Goal: Obtain resource: Download file/media

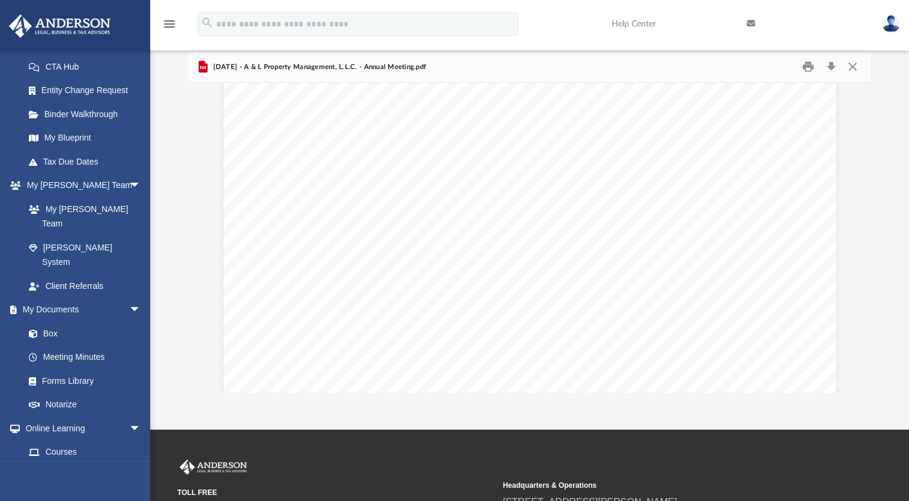
scroll to position [6100, 0]
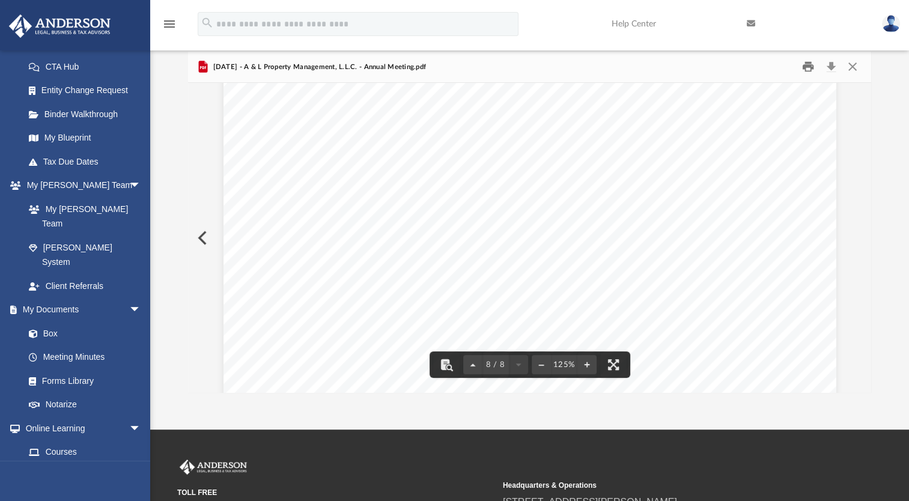
click at [806, 66] on button "Print" at bounding box center [808, 67] width 24 height 19
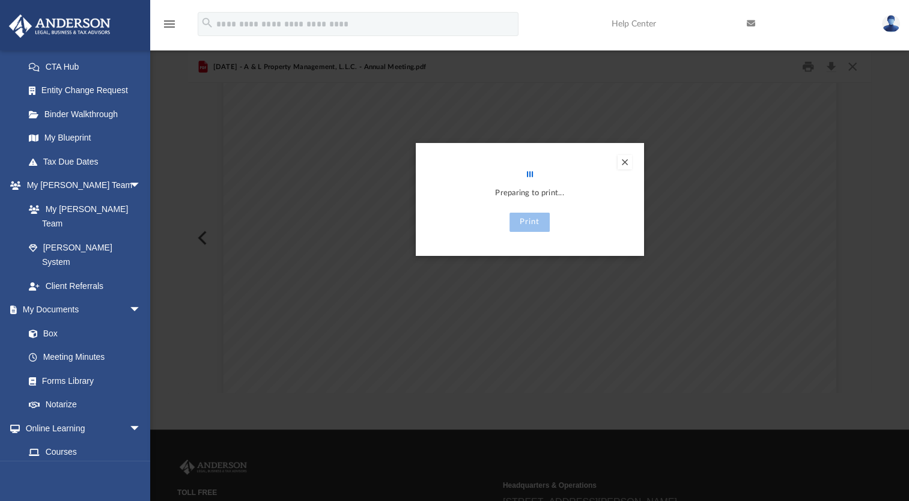
click at [622, 165] on button "Preview" at bounding box center [625, 162] width 14 height 14
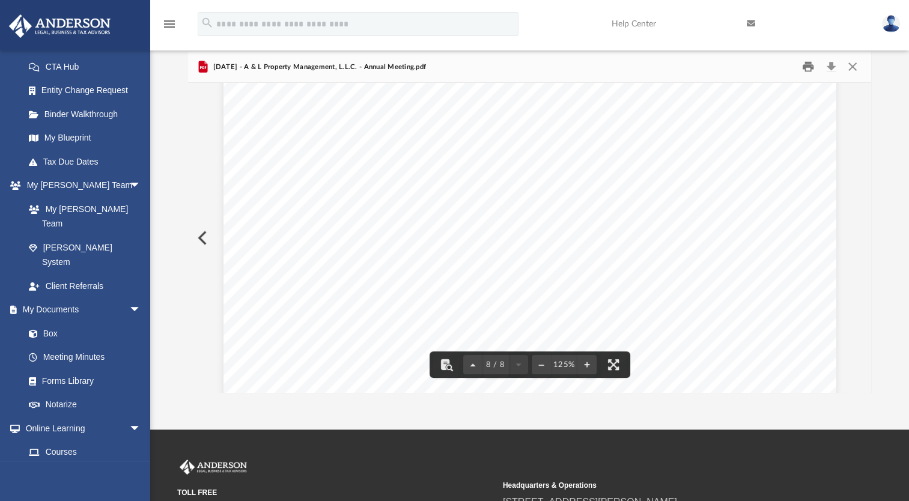
click at [811, 64] on button "Print" at bounding box center [808, 67] width 24 height 19
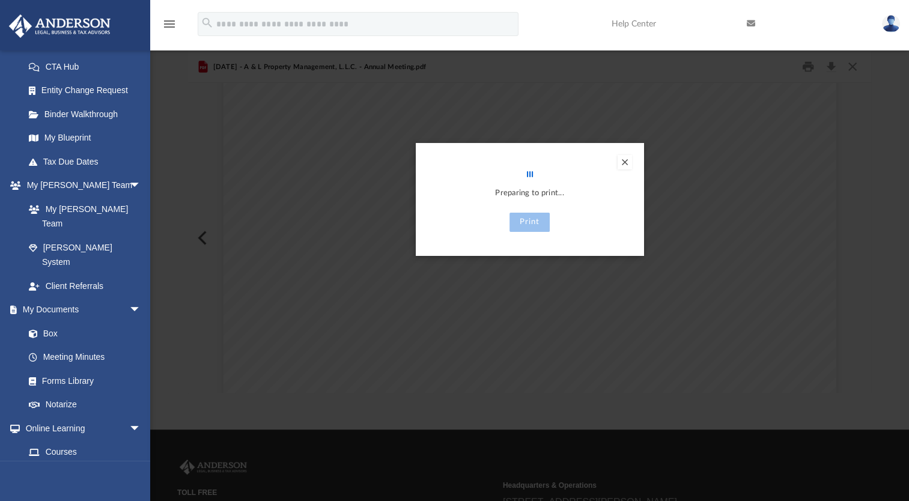
click at [626, 159] on button "Preview" at bounding box center [625, 162] width 14 height 14
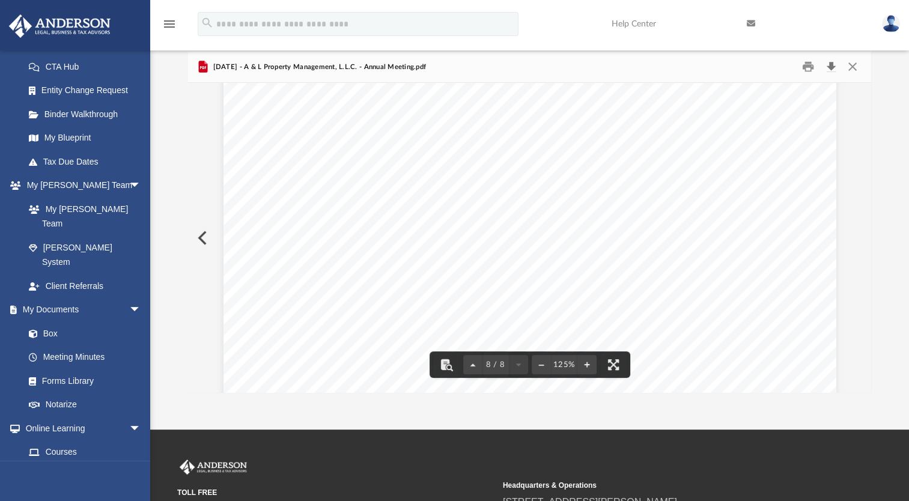
click at [829, 72] on button "Download" at bounding box center [831, 67] width 22 height 19
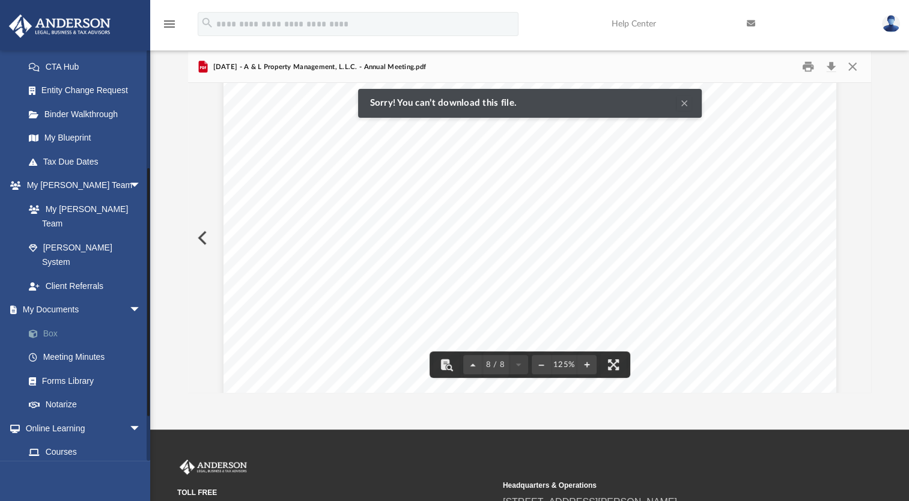
click at [72, 321] on link "Box" at bounding box center [88, 333] width 142 height 24
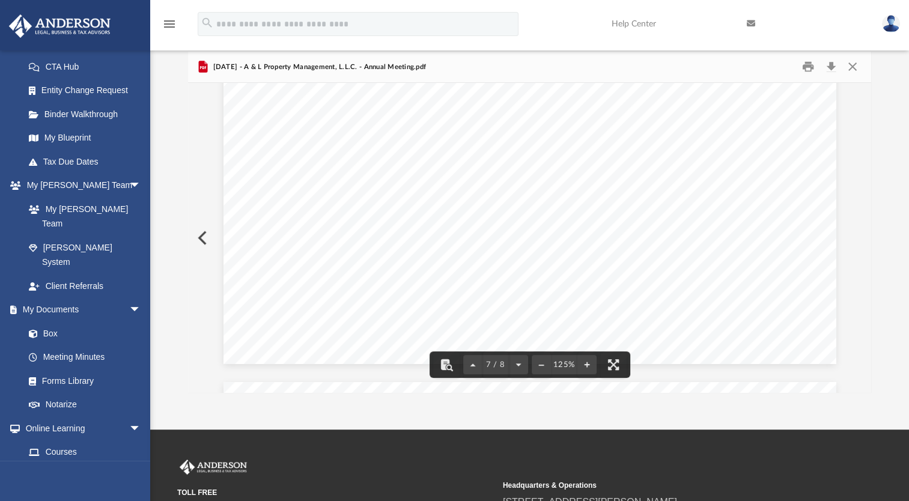
scroll to position [5316, 0]
click at [853, 64] on button "Close" at bounding box center [852, 67] width 22 height 19
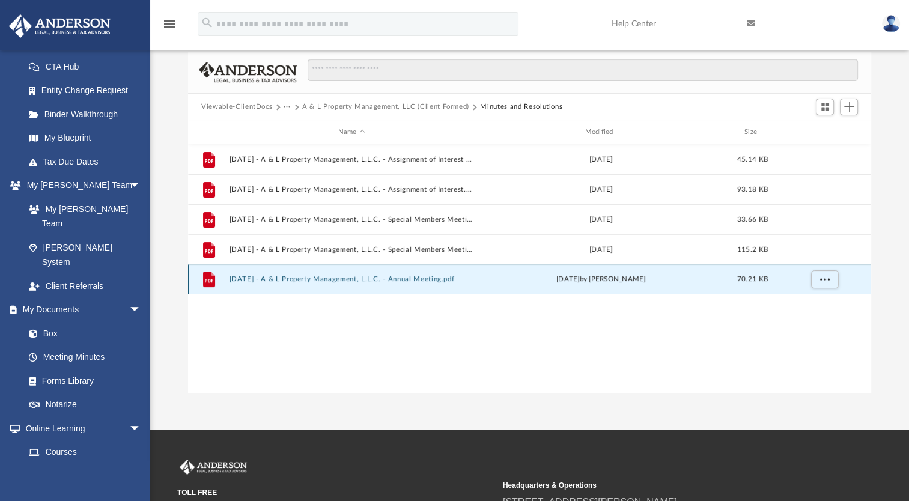
click at [329, 280] on button "2025.06.07 - A & L Property Management, L.L.C. - Annual Meeting.pdf" at bounding box center [352, 279] width 245 height 8
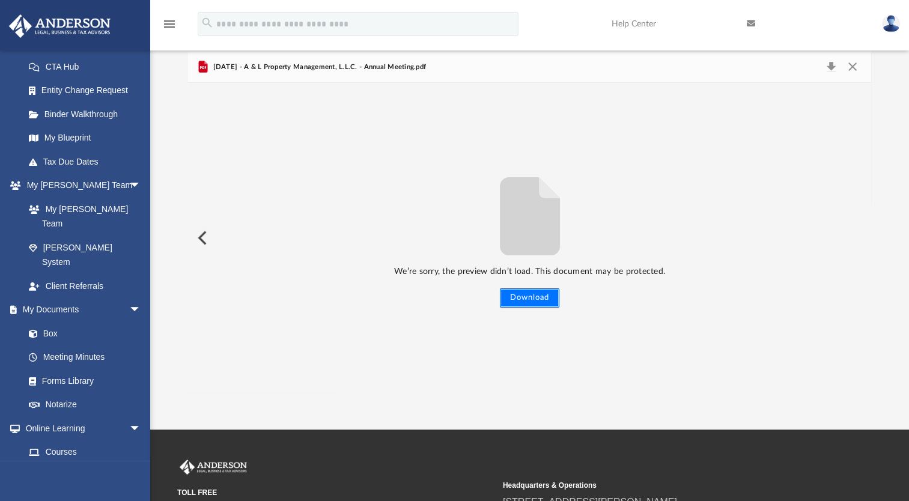
click at [520, 301] on button "Download" at bounding box center [529, 297] width 59 height 19
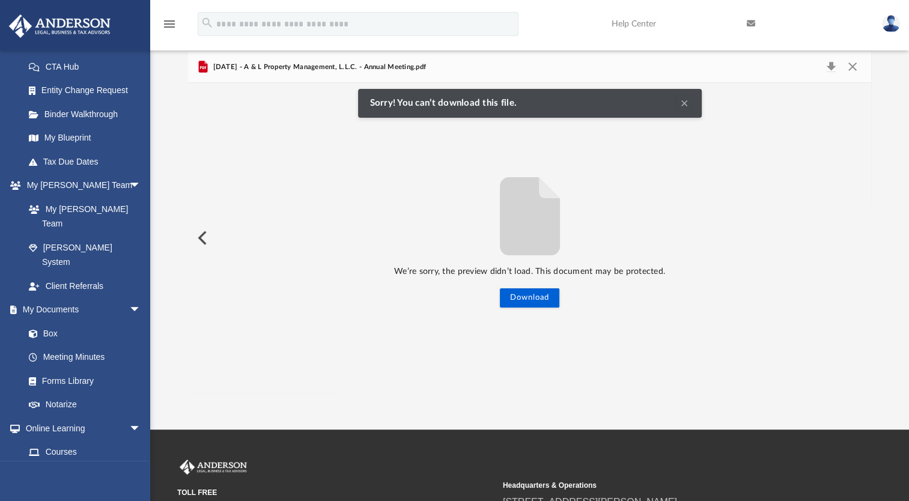
click at [59, 24] on img at bounding box center [59, 25] width 109 height 23
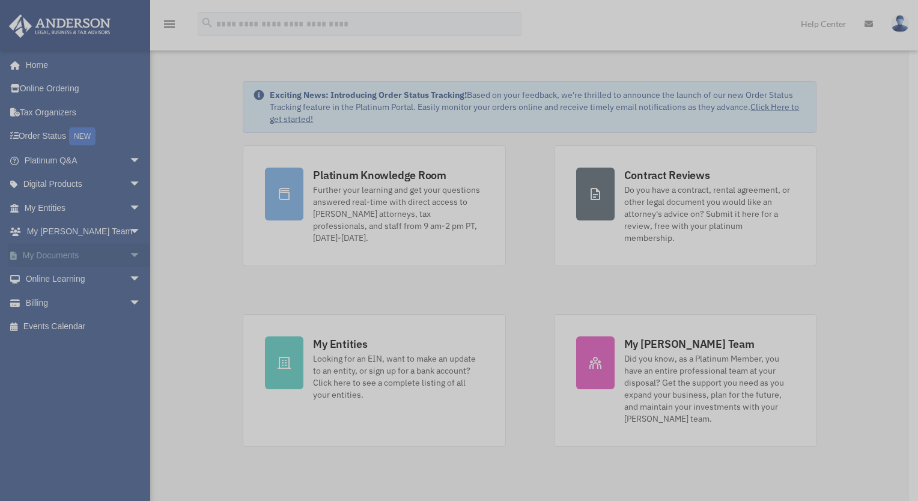
click at [127, 256] on div "x" at bounding box center [459, 250] width 918 height 501
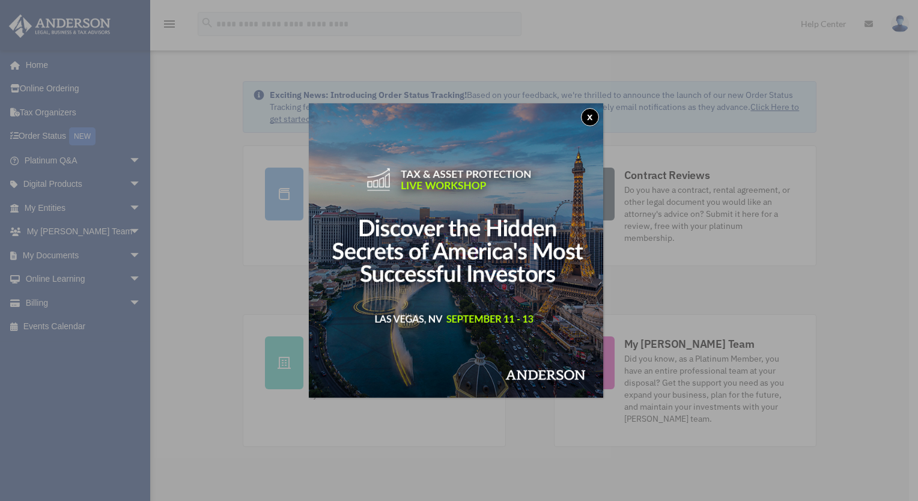
click at [591, 113] on button "x" at bounding box center [590, 117] width 18 height 18
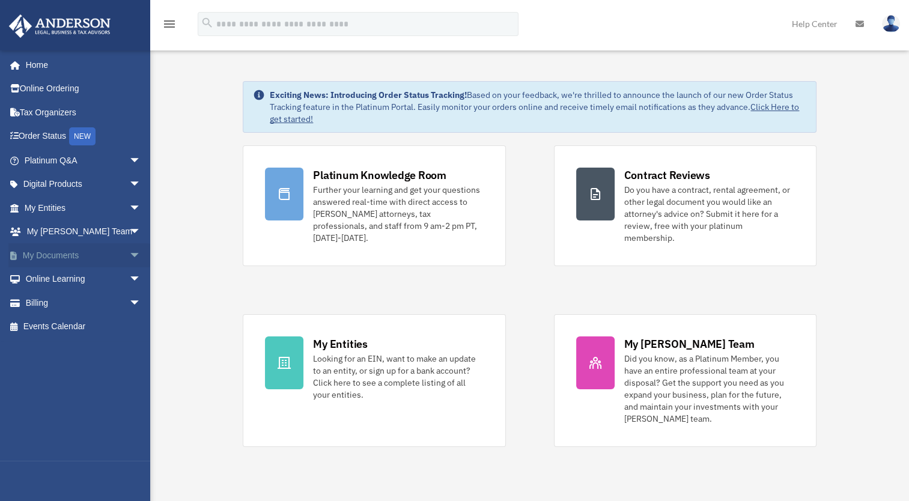
click at [129, 256] on span "arrow_drop_down" at bounding box center [141, 255] width 24 height 25
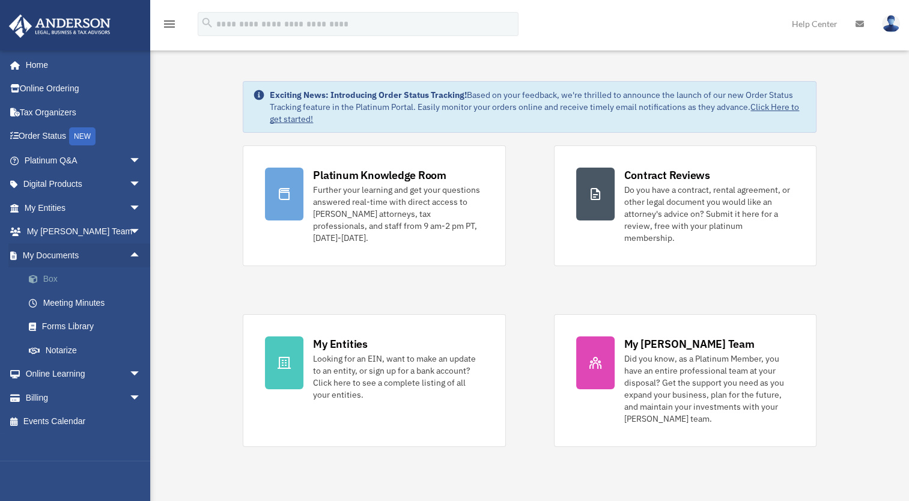
click at [65, 275] on link "Box" at bounding box center [88, 279] width 142 height 24
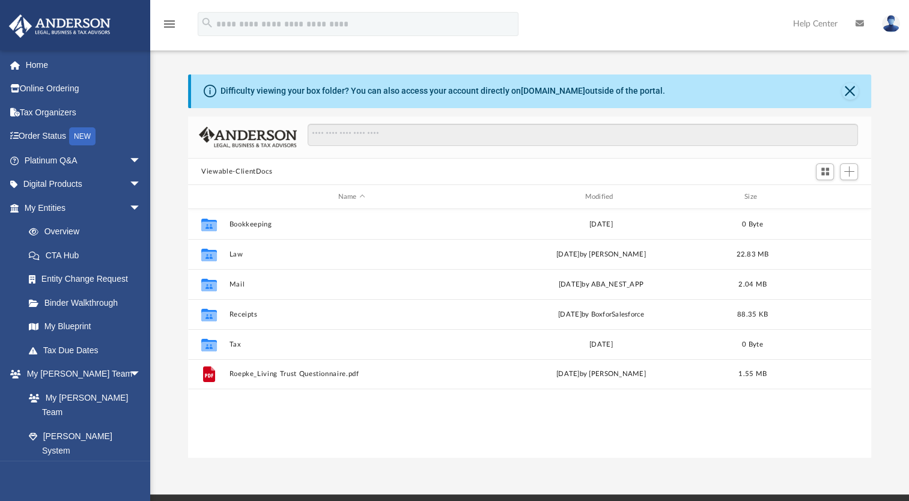
scroll to position [264, 673]
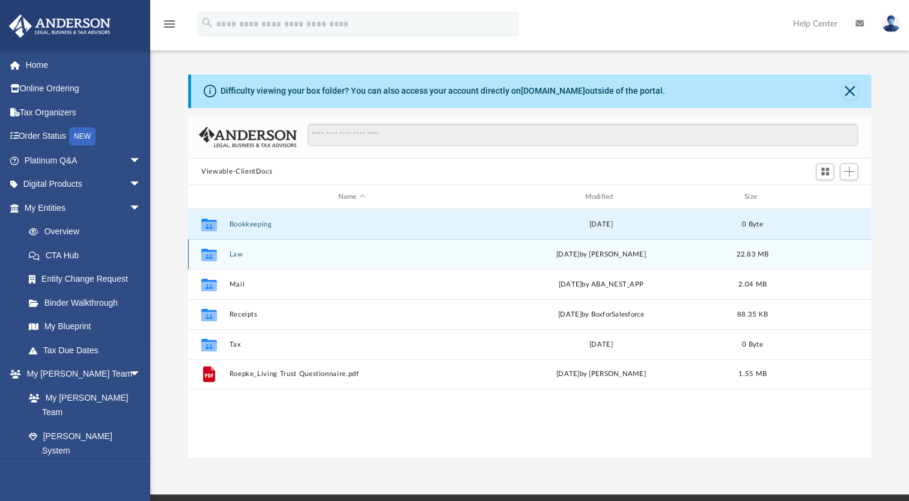
drag, startPoint x: 255, startPoint y: 222, endPoint x: 255, endPoint y: 249, distance: 27.0
click at [255, 249] on div "Collaborated Folder Bookkeeping Thu Jan 18 2024 0 Byte Collaborated Folder Law …" at bounding box center [529, 299] width 683 height 180
click at [234, 258] on div "Collaborated Folder Law Tue Aug 5 2025 by Nikki Llagas 22.83 MB" at bounding box center [529, 254] width 683 height 30
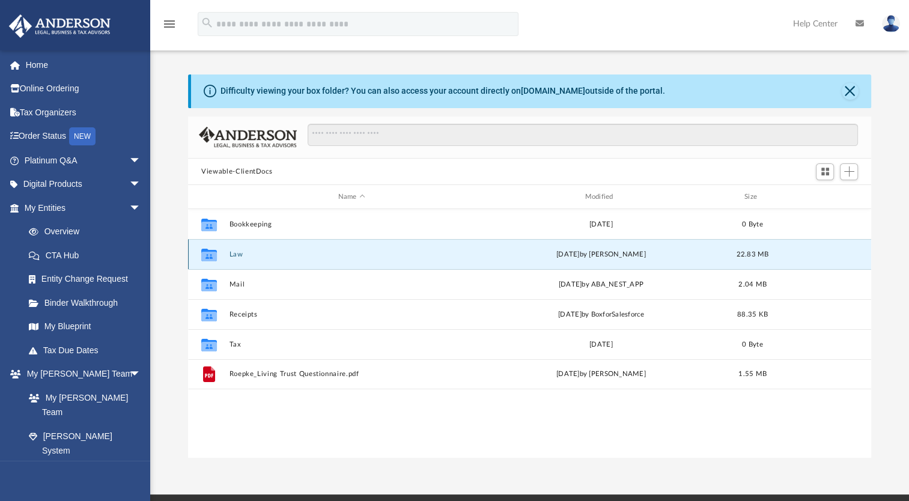
click at [234, 257] on button "Law" at bounding box center [352, 255] width 245 height 8
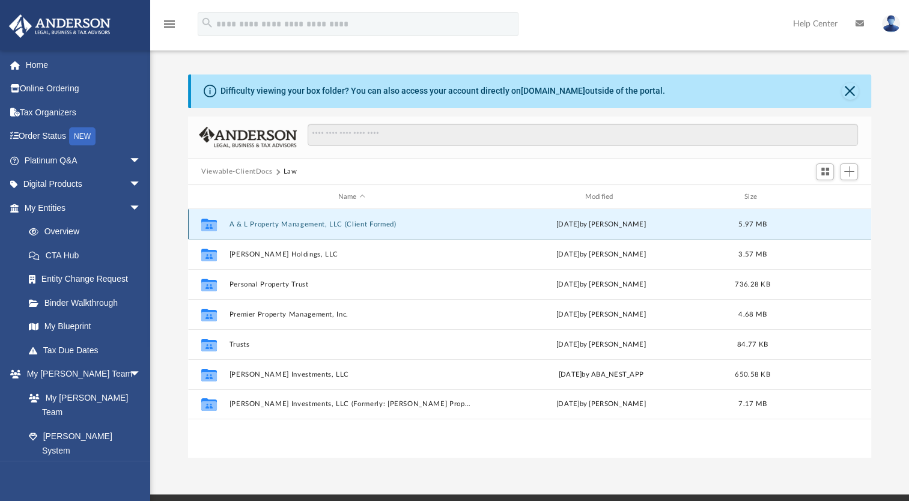
click at [311, 221] on button "A & L Property Management, LLC (Client Formed)" at bounding box center [352, 225] width 245 height 8
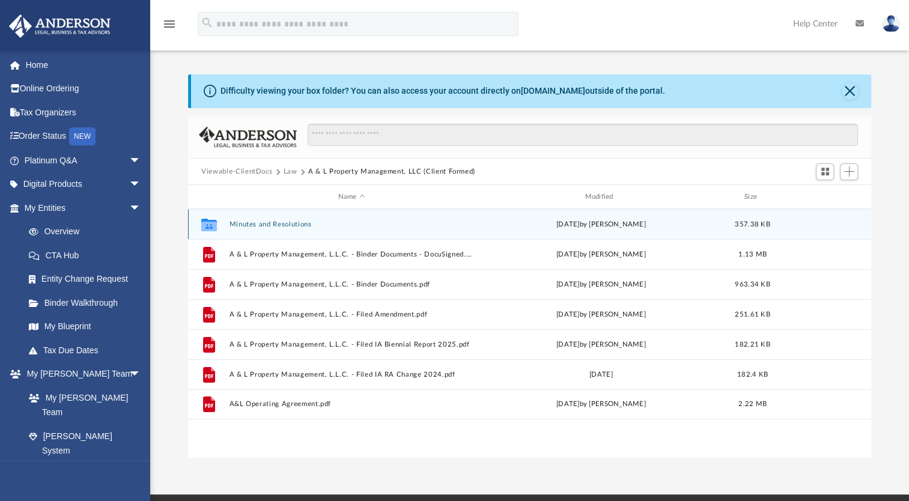
click at [290, 222] on button "Minutes and Resolutions" at bounding box center [352, 225] width 245 height 8
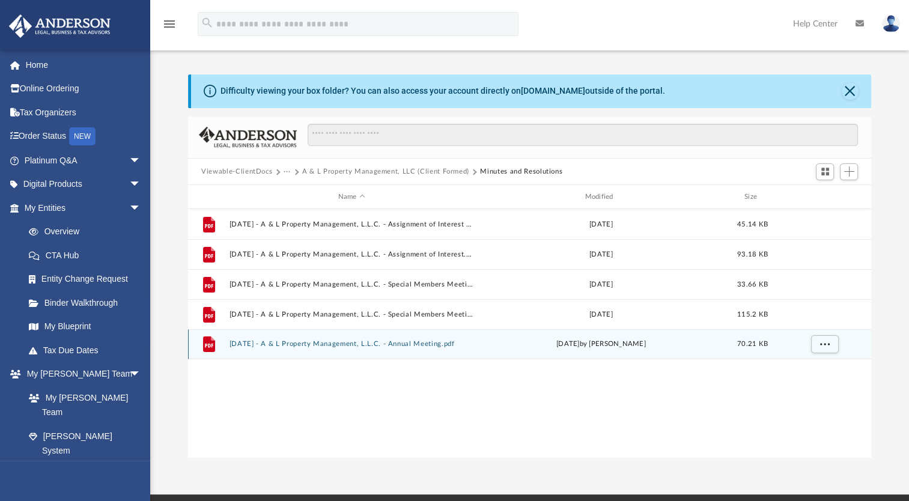
click at [380, 347] on button "2025.06.07 - A & L Property Management, L.L.C. - Annual Meeting.pdf" at bounding box center [352, 344] width 245 height 8
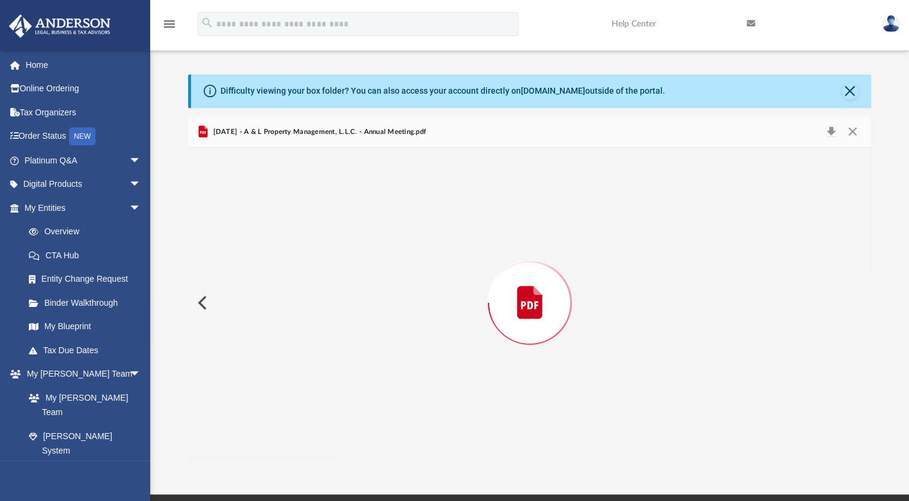
scroll to position [4867, 0]
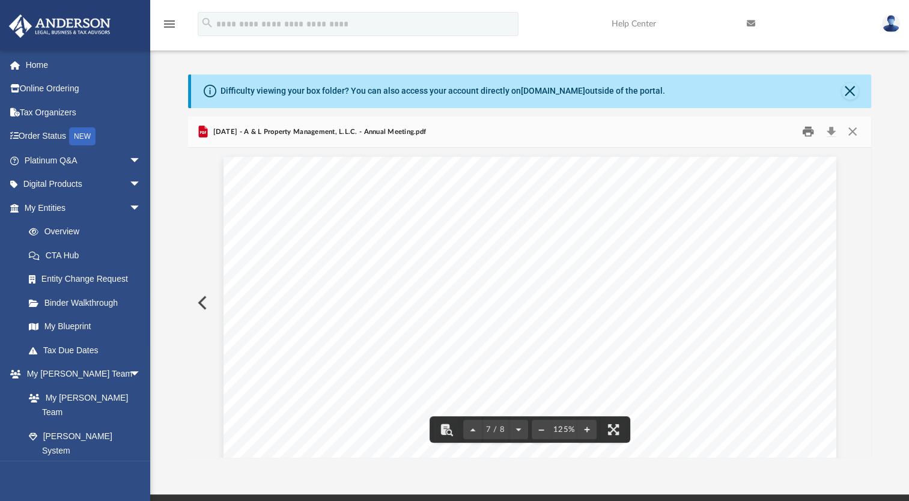
click at [815, 134] on button "Print" at bounding box center [808, 132] width 24 height 19
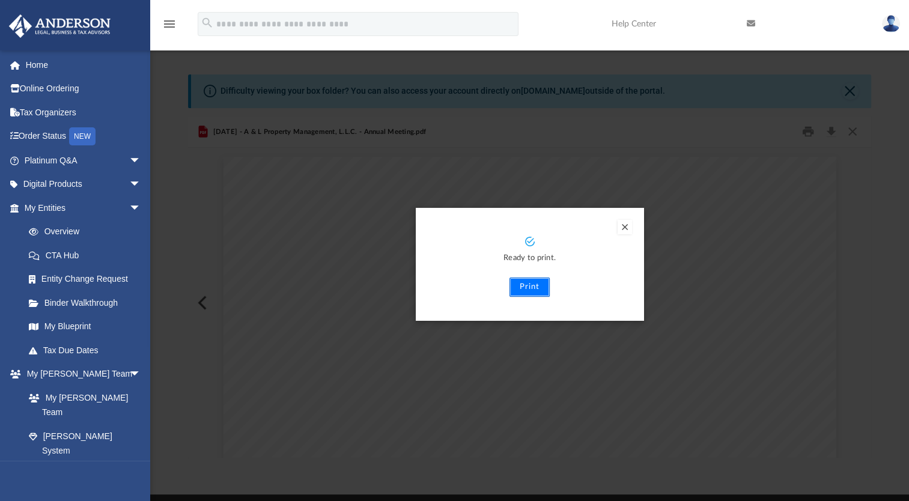
click at [520, 281] on button "Print" at bounding box center [530, 287] width 40 height 19
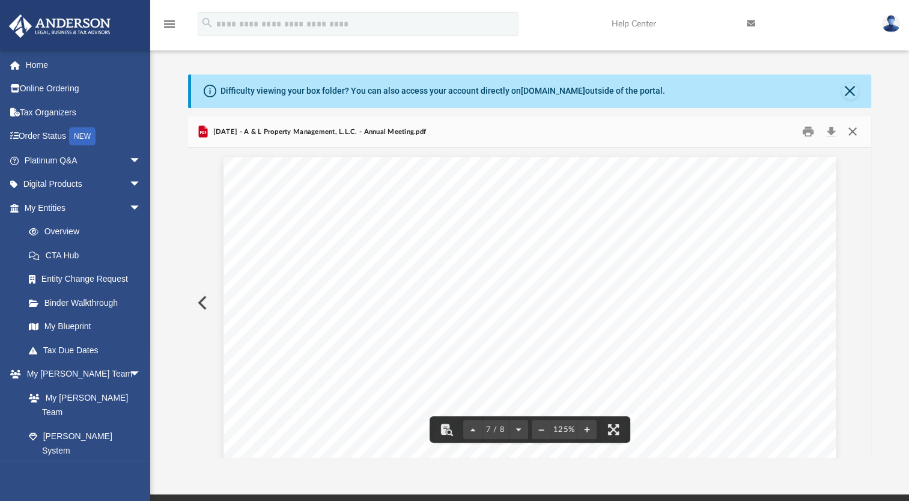
click at [856, 133] on button "Close" at bounding box center [852, 132] width 22 height 19
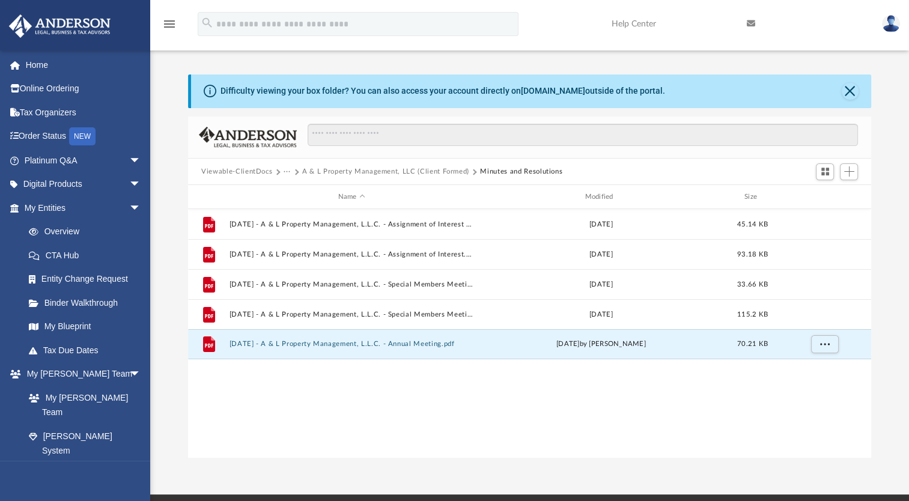
click at [237, 166] on button "Viewable-ClientDocs" at bounding box center [236, 171] width 71 height 11
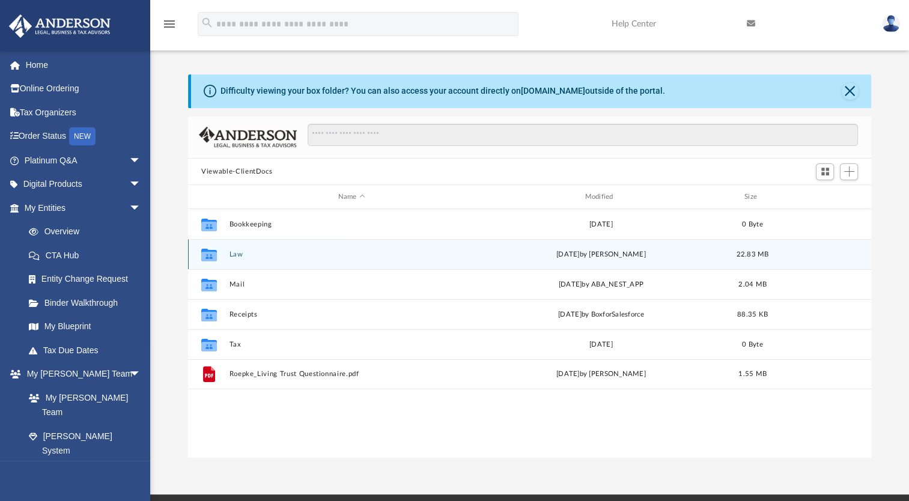
click at [232, 249] on div "Collaborated Folder Law Tue Aug 5 2025 by Nikki Llagas 22.83 MB" at bounding box center [529, 254] width 683 height 30
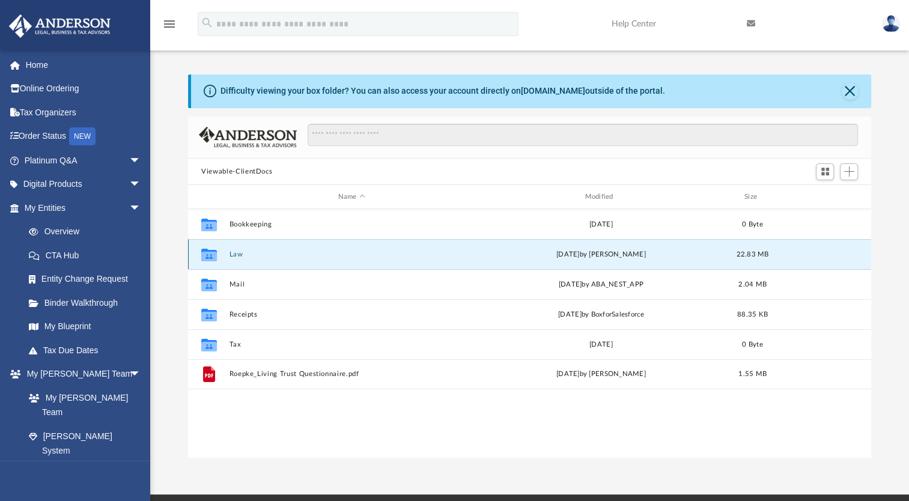
click at [232, 251] on button "Law" at bounding box center [352, 255] width 245 height 8
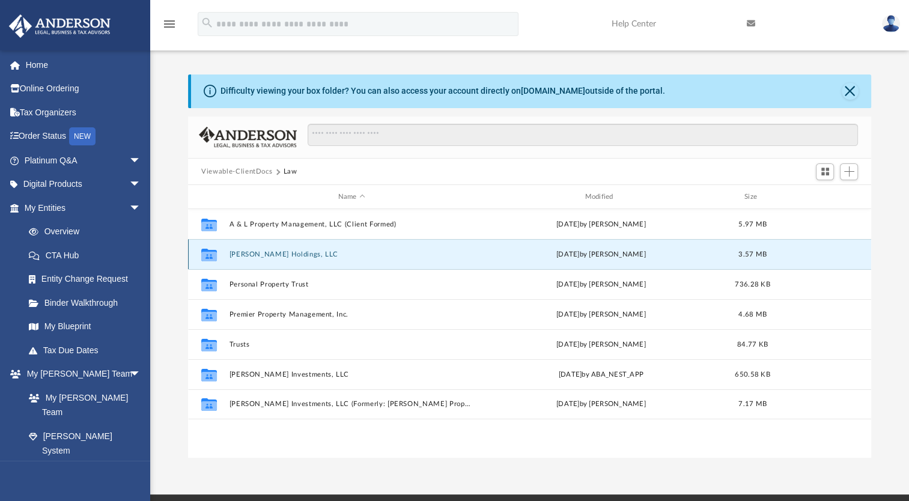
click at [291, 254] on button "Cogburn Holdings, LLC" at bounding box center [352, 255] width 245 height 8
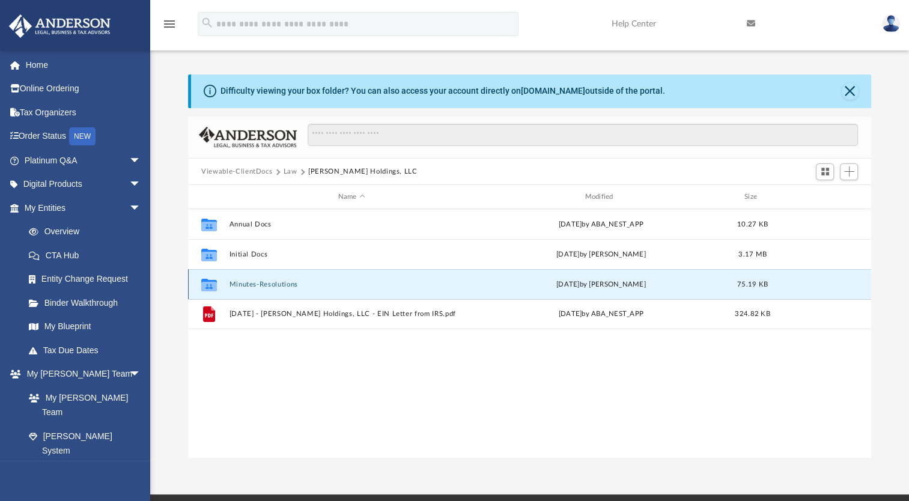
click at [278, 285] on button "Minutes-Resolutions" at bounding box center [352, 285] width 245 height 8
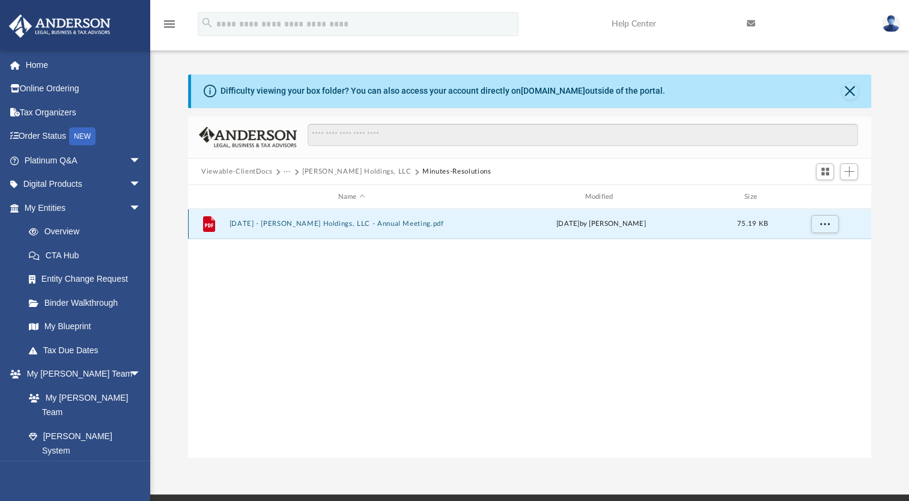
click at [340, 221] on button "2025.07.24 - Cogburn Holdings, LLC - Annual Meeting.pdf" at bounding box center [352, 224] width 245 height 8
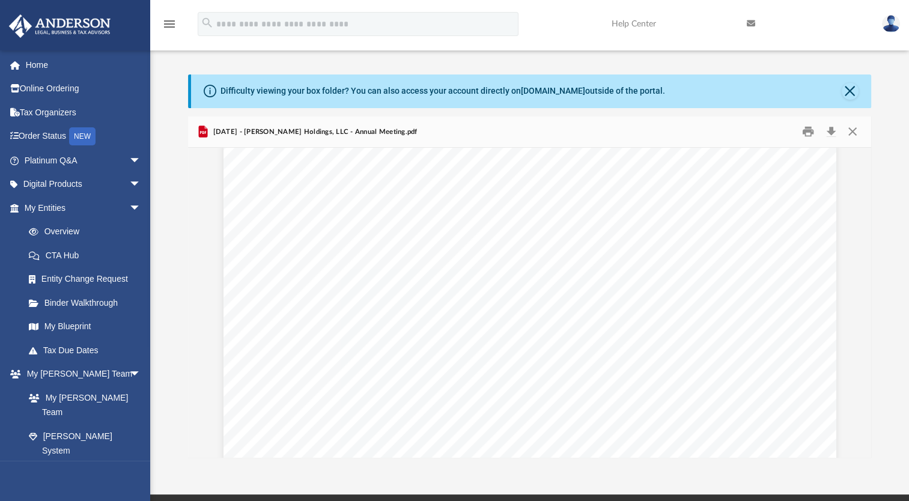
scroll to position [4081, 0]
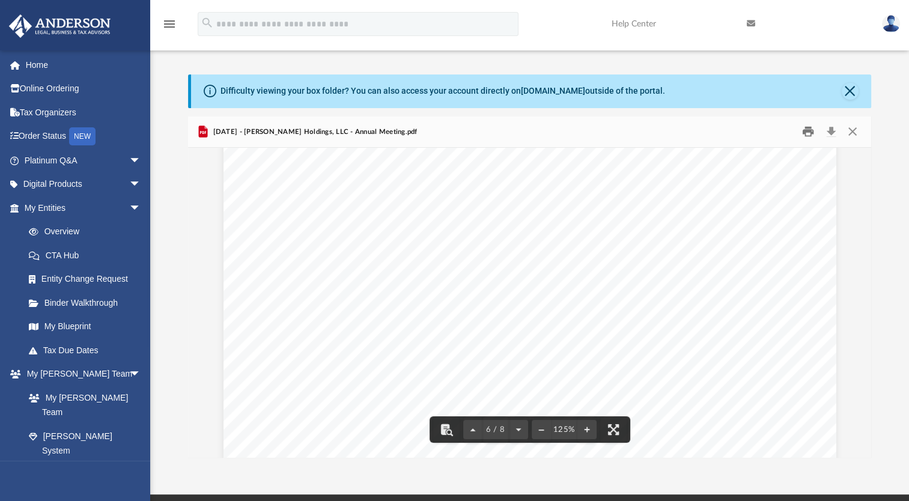
click at [810, 132] on button "Print" at bounding box center [808, 132] width 24 height 19
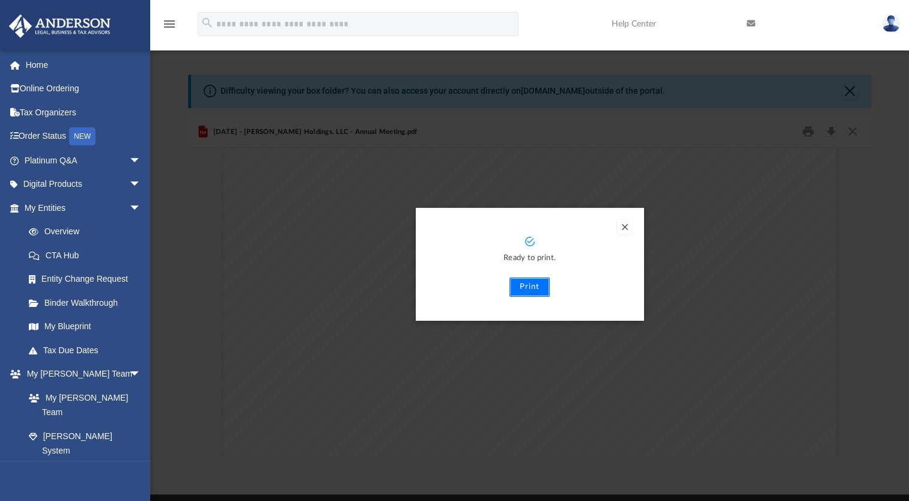
click at [531, 280] on button "Print" at bounding box center [530, 287] width 40 height 19
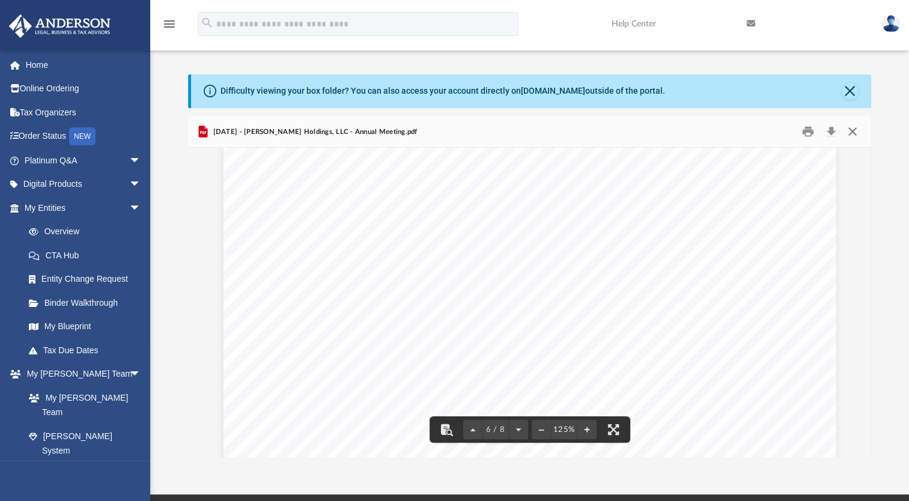
click at [849, 132] on button "Close" at bounding box center [852, 132] width 22 height 19
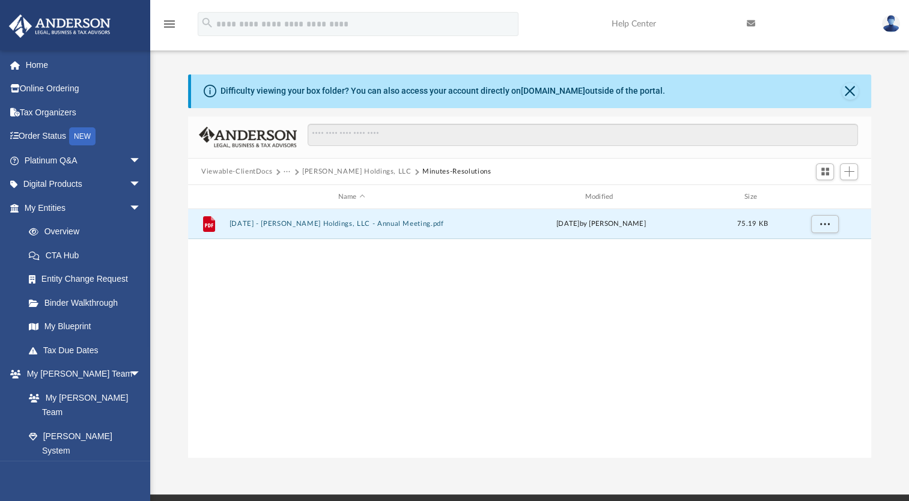
click at [248, 171] on button "Viewable-ClientDocs" at bounding box center [236, 171] width 71 height 11
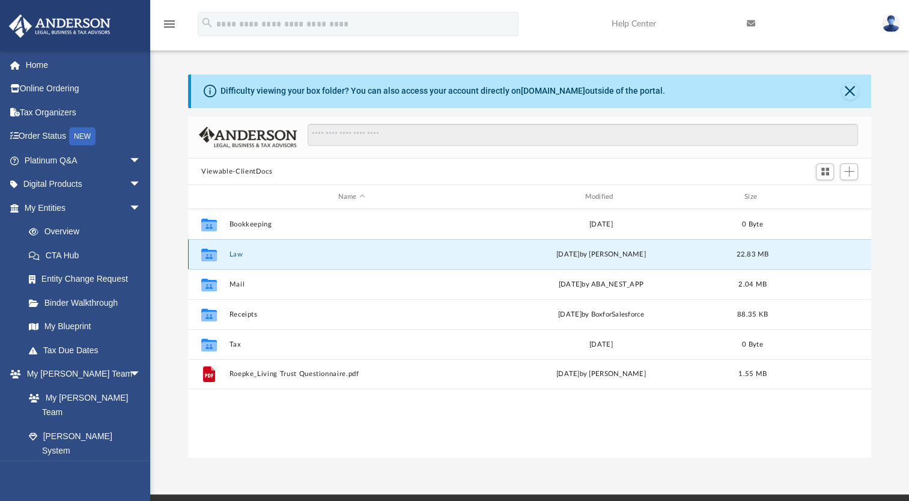
click at [234, 255] on button "Law" at bounding box center [352, 255] width 245 height 8
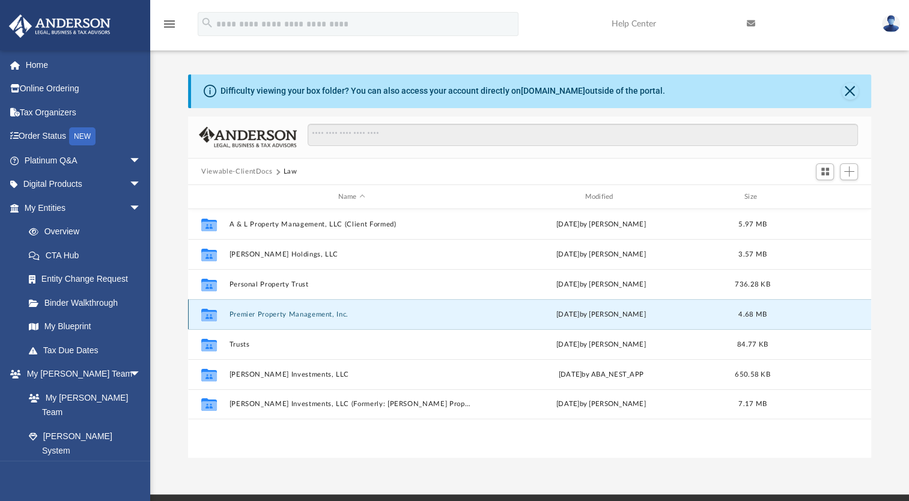
click at [303, 312] on button "Premier Property Management, Inc." at bounding box center [352, 315] width 245 height 8
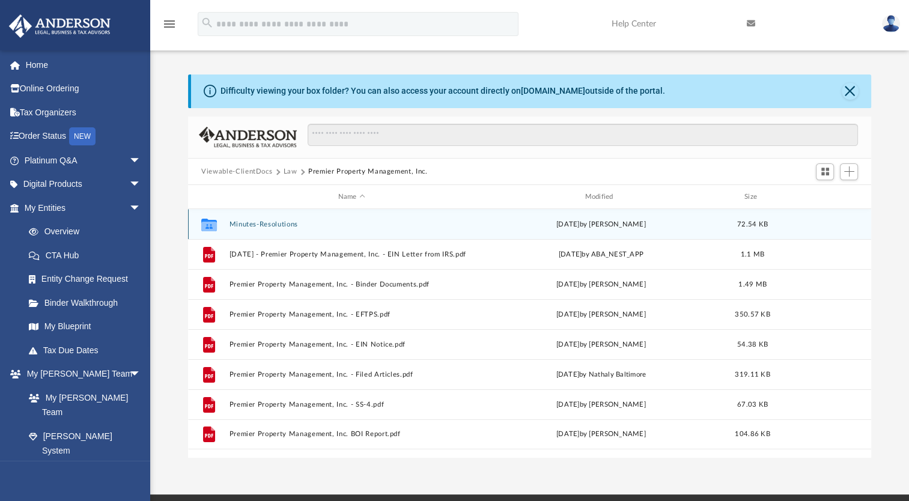
click at [276, 225] on button "Minutes-Resolutions" at bounding box center [352, 225] width 245 height 8
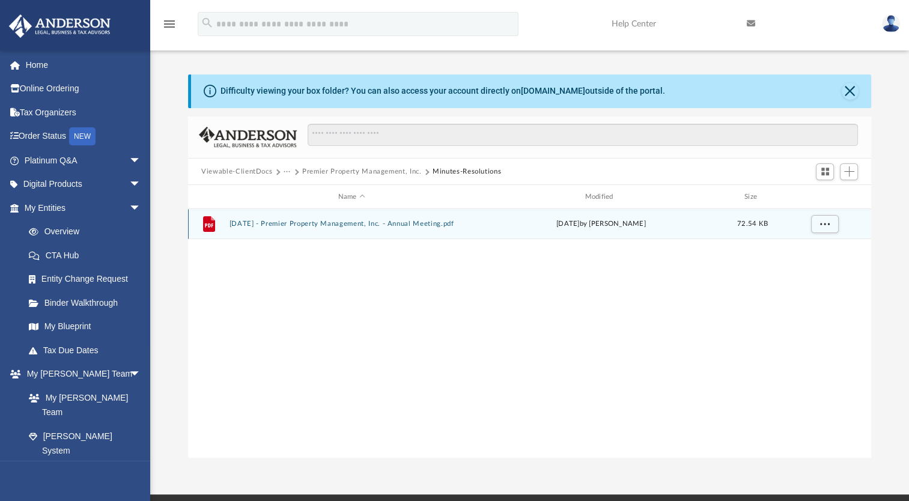
click at [276, 225] on button "2025.03.13 - Premier Property Management, Inc. - Annual Meeting.pdf" at bounding box center [352, 224] width 245 height 8
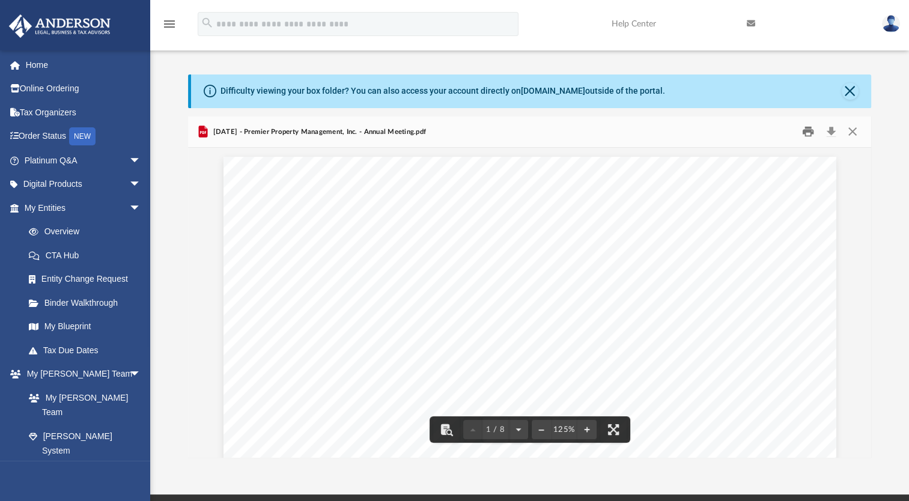
click at [804, 132] on button "Print" at bounding box center [808, 132] width 24 height 19
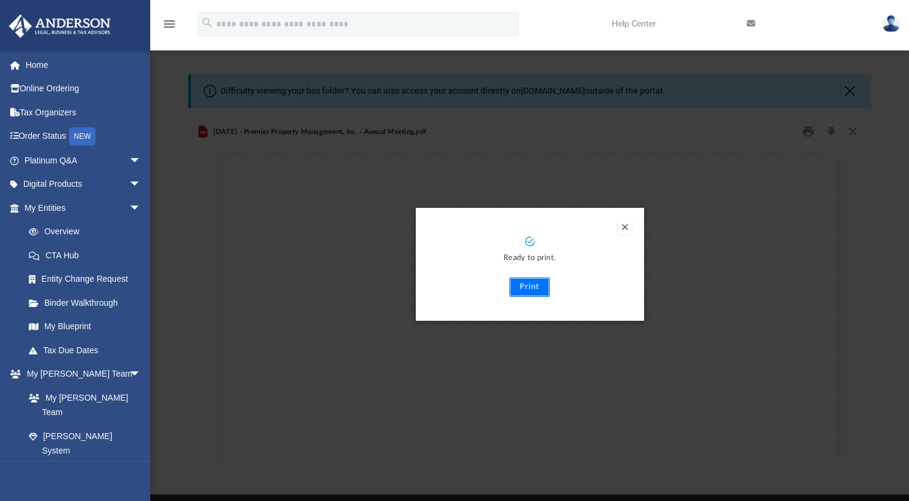
click at [528, 285] on button "Print" at bounding box center [530, 287] width 40 height 19
